Goal: Task Accomplishment & Management: Use online tool/utility

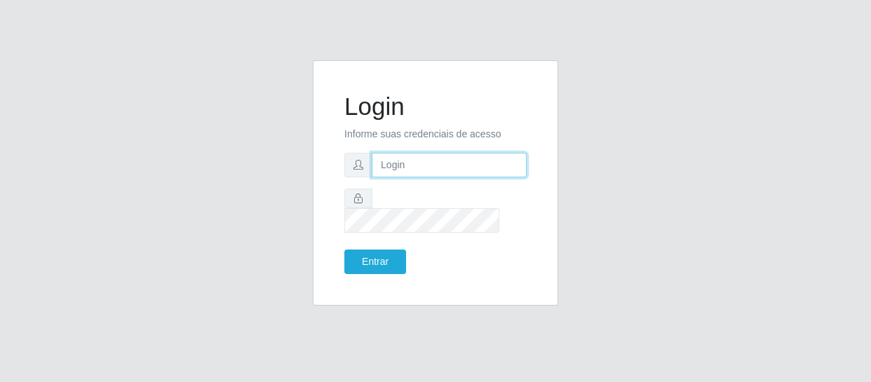
type input "[EMAIL_ADDRESS][DOMAIN_NAME]"
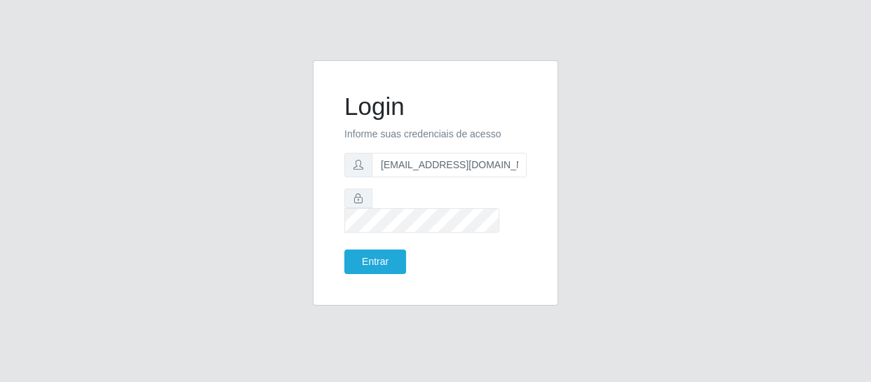
click at [374, 264] on div "Login Informe suas credenciais de acesso [EMAIL_ADDRESS][DOMAIN_NAME] Entrar" at bounding box center [435, 183] width 210 height 210
click at [361, 250] on button "Entrar" at bounding box center [375, 262] width 62 height 25
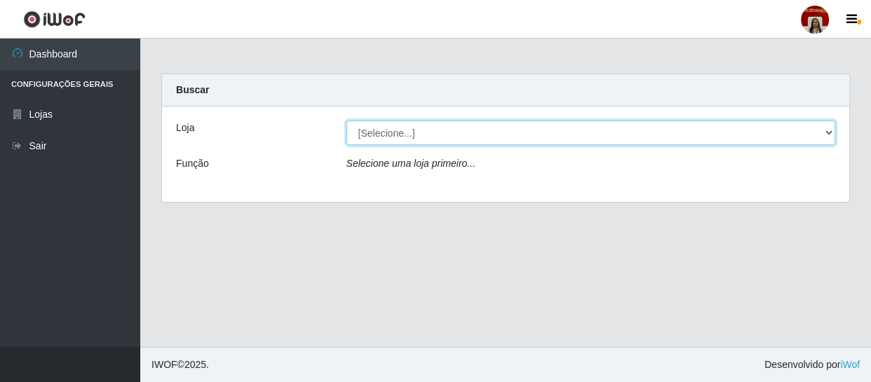
click at [429, 127] on select "[Selecione...] Mar Vermelho - Loja 04" at bounding box center [591, 133] width 490 height 25
select select "251"
click at [346, 121] on select "[Selecione...] Mar Vermelho - Loja 04" at bounding box center [591, 133] width 490 height 25
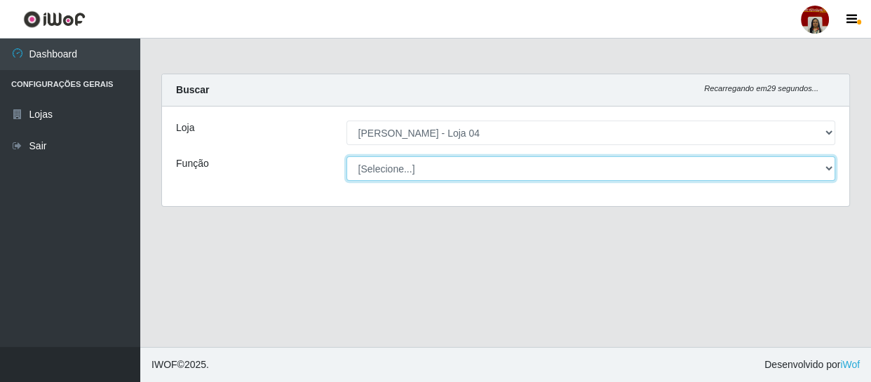
click at [396, 166] on select "[Selecione...] ASG ASG + ASG ++ Auxiliar de Depósito Auxiliar de Depósito + Aux…" at bounding box center [591, 168] width 490 height 25
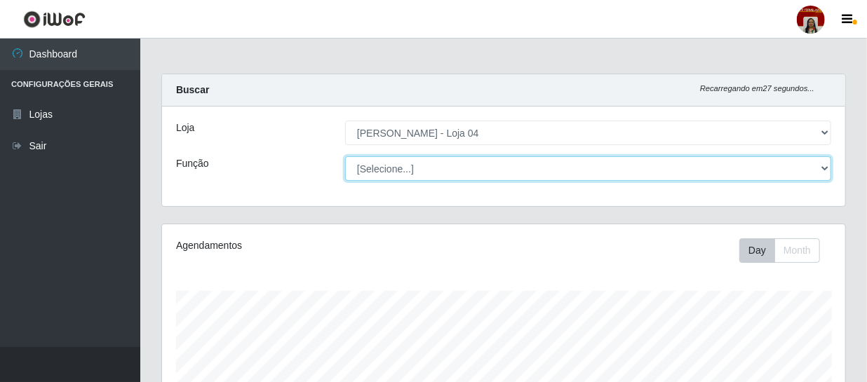
scroll to position [291, 683]
click at [345, 156] on select "[Selecione...] ASG ASG + ASG ++ Auxiliar de Depósito Auxiliar de Depósito + Aux…" at bounding box center [588, 168] width 486 height 25
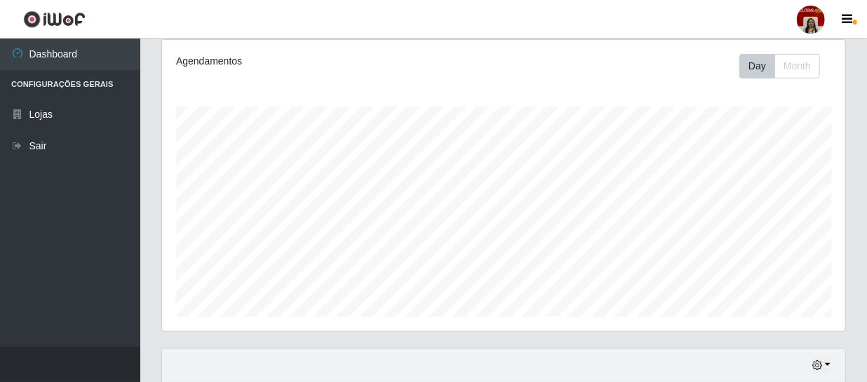
scroll to position [27, 0]
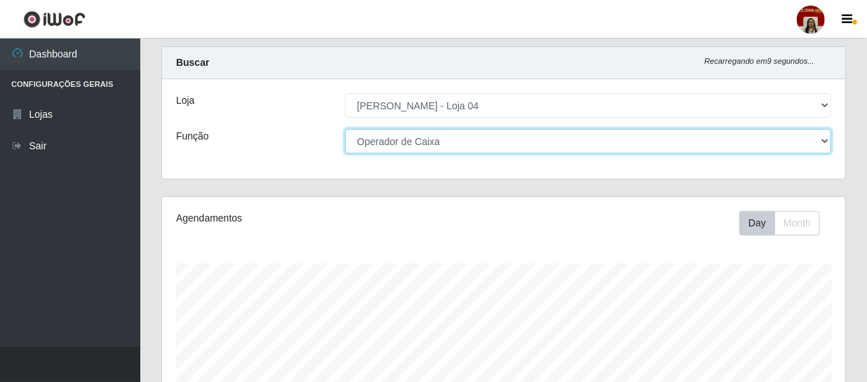
click at [819, 139] on select "[Selecione...] ASG ASG + ASG ++ Auxiliar de Depósito Auxiliar de Depósito + Aux…" at bounding box center [588, 141] width 486 height 25
select select "1"
click at [345, 129] on select "[Selecione...] ASG ASG + ASG ++ Auxiliar de Depósito Auxiliar de Depósito + Aux…" at bounding box center [588, 141] width 486 height 25
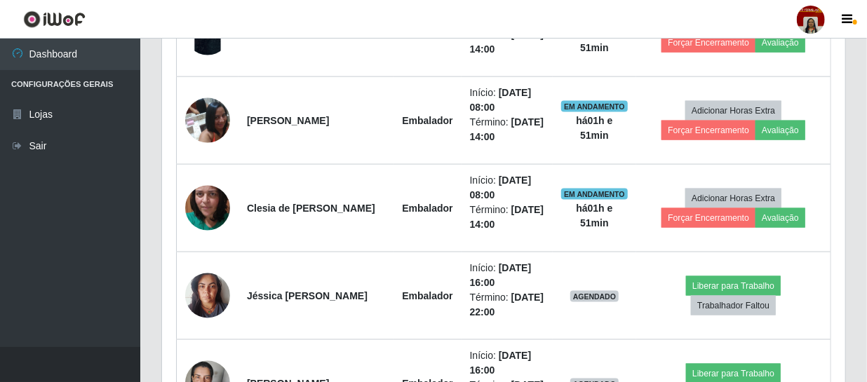
scroll to position [809, 0]
